Goal: Task Accomplishment & Management: Manage account settings

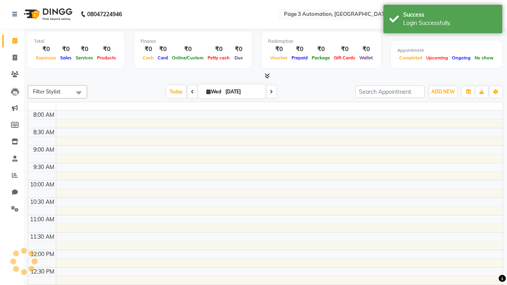
select select "en"
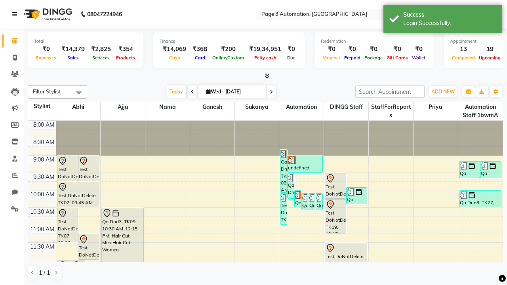
click at [16, 14] on icon at bounding box center [14, 14] width 5 height 6
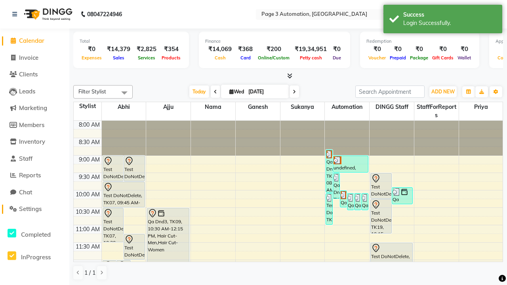
click at [34, 209] on span "Settings" at bounding box center [30, 209] width 23 height 8
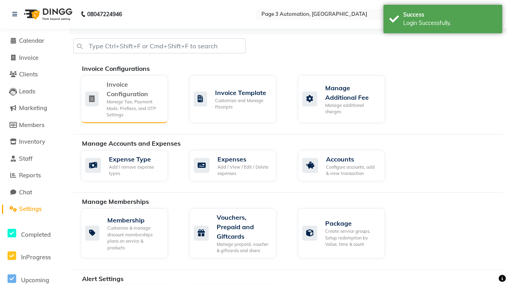
click at [124, 99] on div "Manage Tax, Payment Mode, Prefixes, and OTP Settings" at bounding box center [134, 109] width 55 height 20
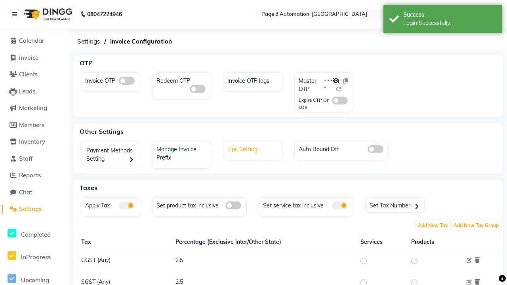
click at [254, 149] on div "Tips Setting" at bounding box center [253, 148] width 57 height 10
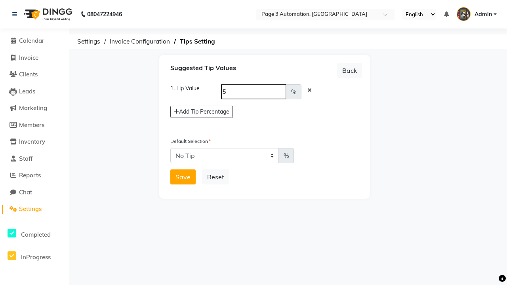
select select "5"
click at [183, 177] on button "Save" at bounding box center [182, 177] width 25 height 15
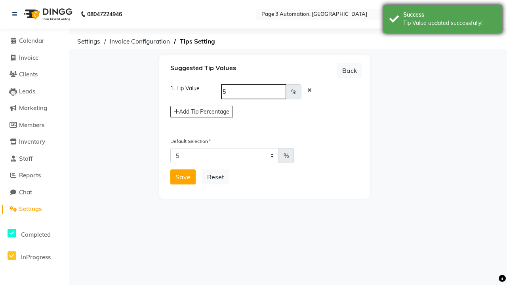
click at [443, 20] on div "Tip Value updated successfully!" at bounding box center [449, 23] width 93 height 8
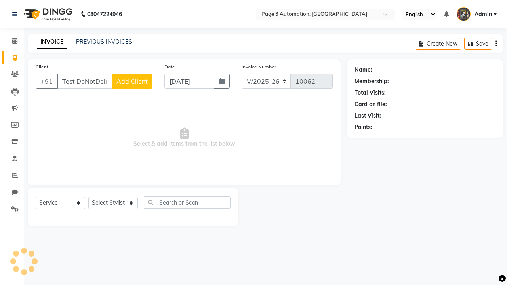
select select "2774"
select select "service"
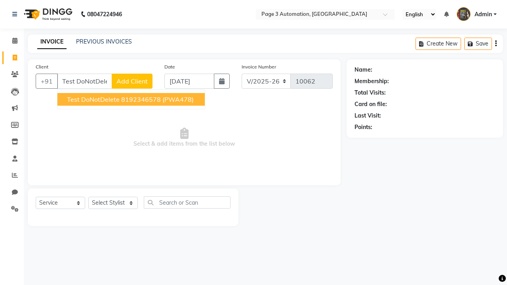
click at [132, 99] on ngb-highlight "8192346578" at bounding box center [141, 99] width 40 height 8
type input "8192346578"
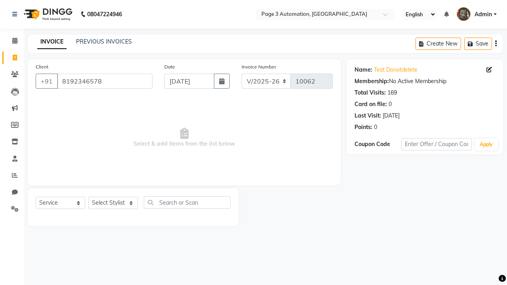
select select "712"
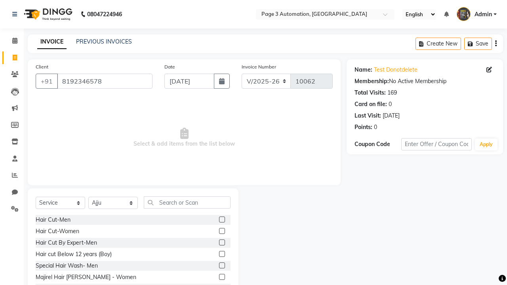
click at [222, 243] on label at bounding box center [222, 243] width 6 height 6
click at [222, 243] on input "checkbox" at bounding box center [221, 243] width 5 height 5
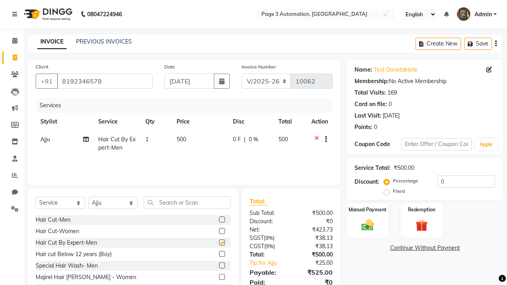
checkbox input "false"
click at [16, 14] on icon at bounding box center [14, 14] width 5 height 6
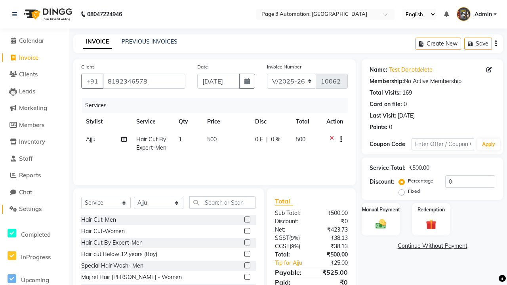
click at [34, 209] on span "Settings" at bounding box center [30, 209] width 23 height 8
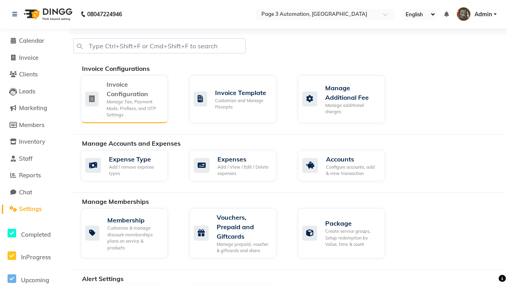
click at [124, 99] on div "Manage Tax, Payment Mode, Prefixes, and OTP Settings" at bounding box center [134, 109] width 55 height 20
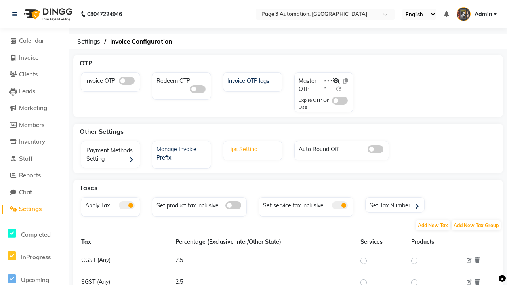
click at [254, 149] on div "Tips Setting" at bounding box center [253, 148] width 57 height 10
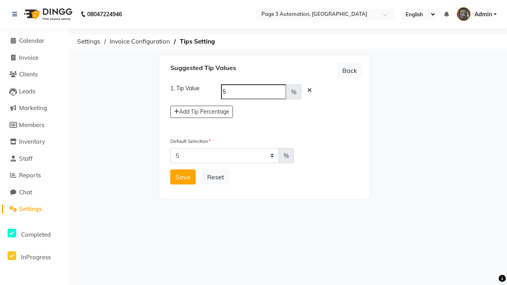
select select "0"
click at [183, 177] on button "Save" at bounding box center [182, 177] width 25 height 15
